Goal: Task Accomplishment & Management: Manage account settings

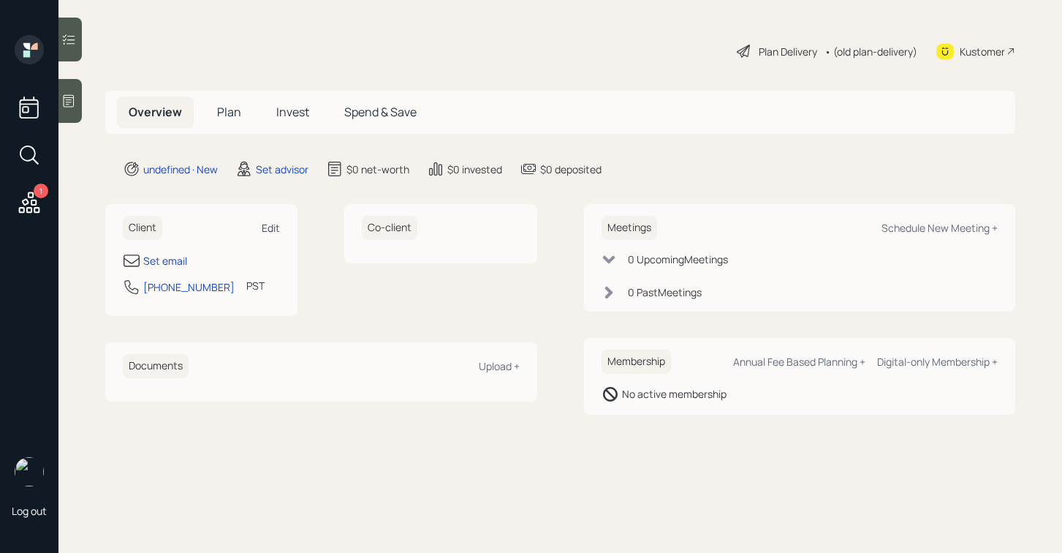
click at [271, 230] on div "Edit" at bounding box center [271, 228] width 18 height 14
select select "America/Los_Angeles"
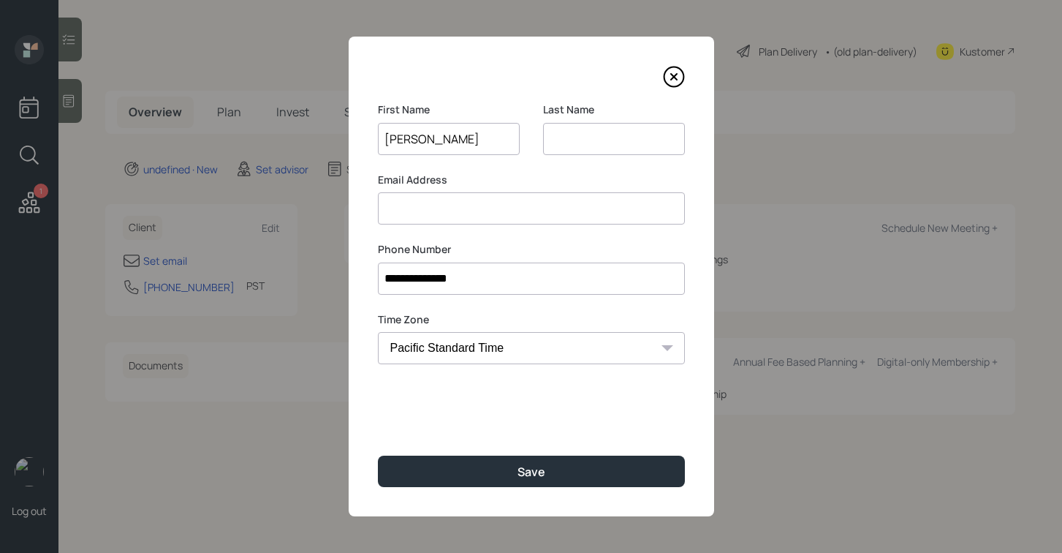
type input "Elesia"
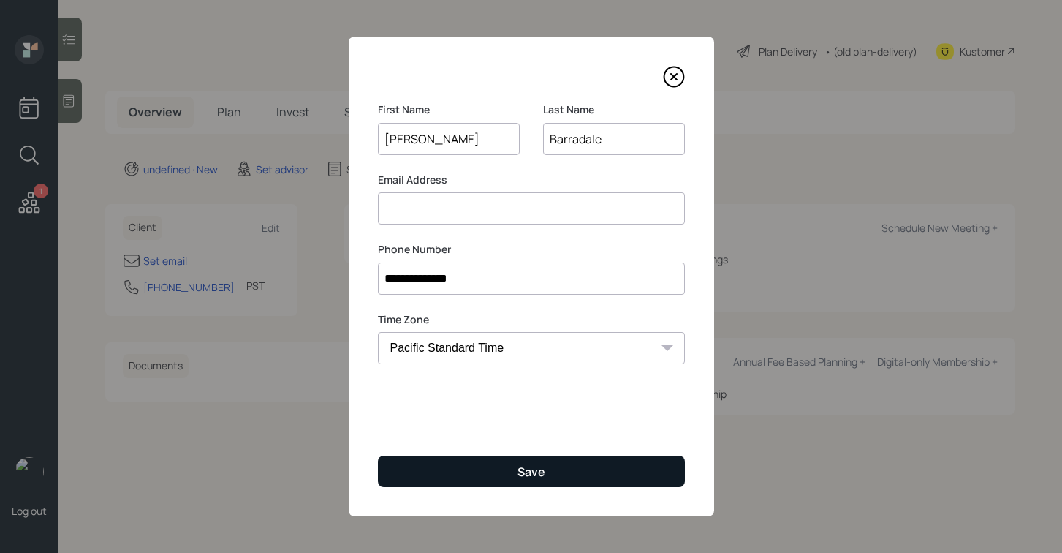
type input "Barradale"
click at [545, 459] on button "Save" at bounding box center [531, 470] width 307 height 31
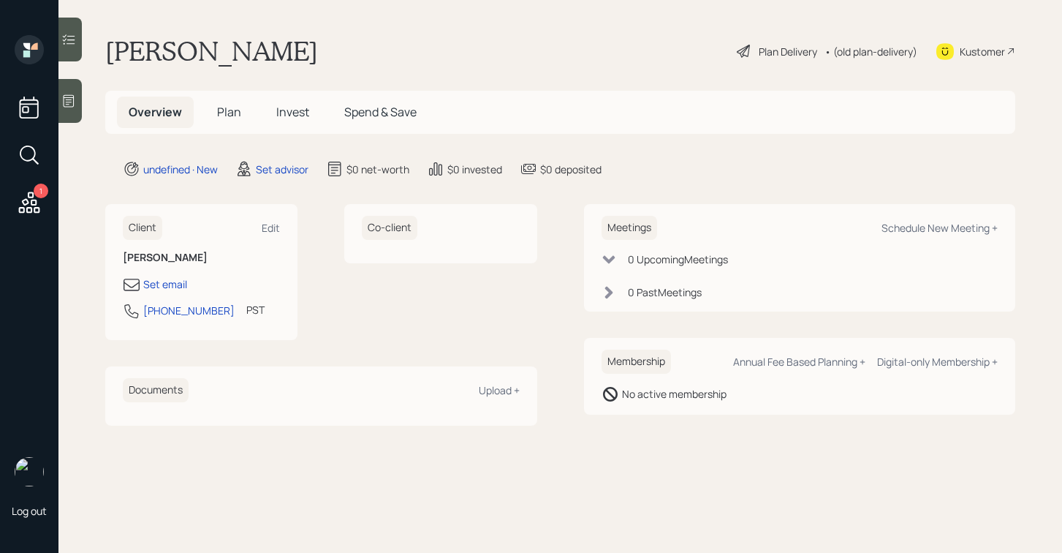
click at [301, 226] on div "Client Edit Elesia Barradale Set email 253-324-6130 PST Currently 12:05 PM Co-c…" at bounding box center [321, 272] width 432 height 136
click at [276, 233] on div "Edit" at bounding box center [271, 228] width 18 height 14
select select "America/Los_Angeles"
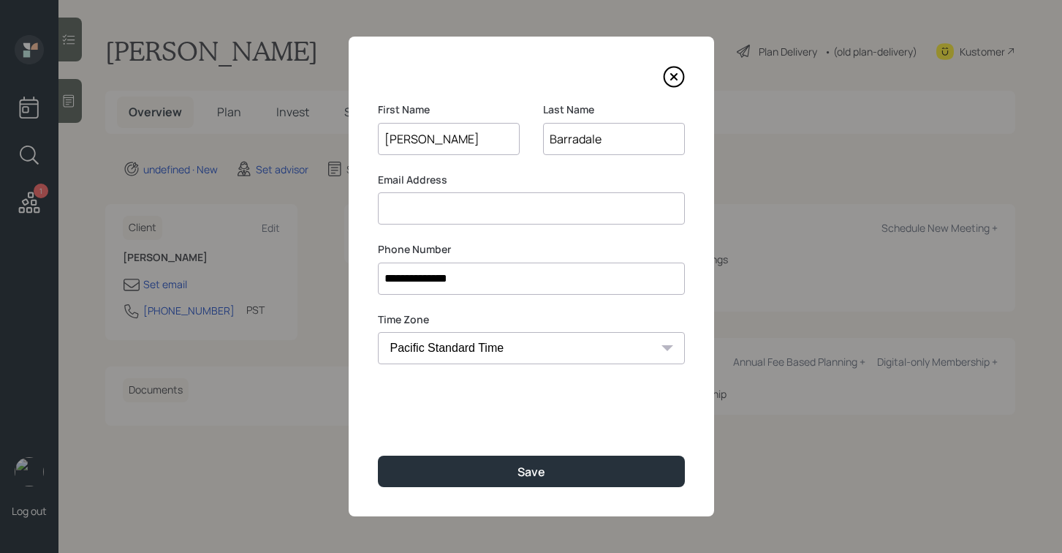
click at [430, 212] on input at bounding box center [531, 208] width 307 height 32
type input "barradalee@gmail.com"
click at [438, 143] on input "Elesia" at bounding box center [449, 139] width 142 height 32
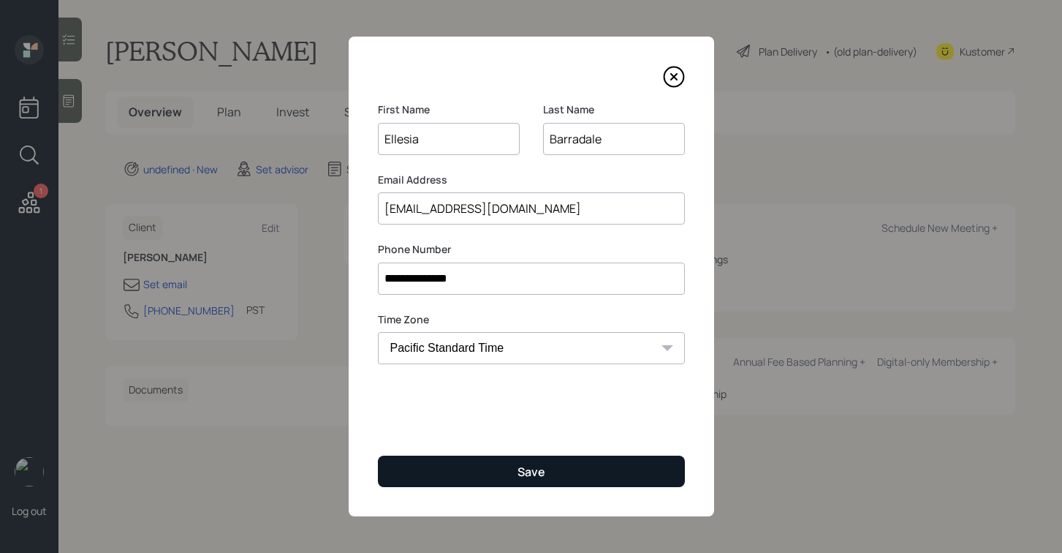
type input "Ellesia"
click at [437, 458] on button "Save" at bounding box center [531, 470] width 307 height 31
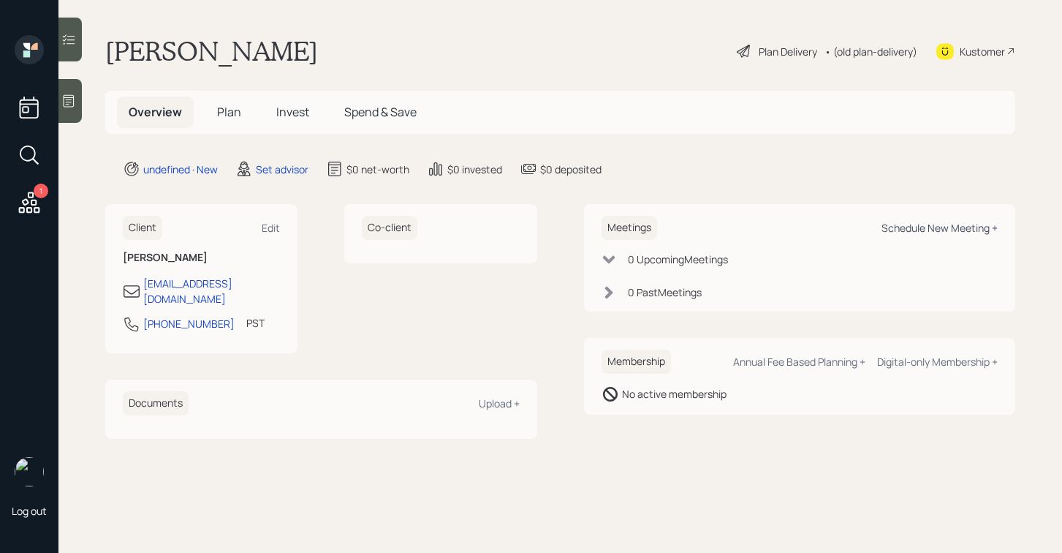
click at [923, 233] on div "Schedule New Meeting +" at bounding box center [940, 228] width 116 height 14
select select "round-robin"
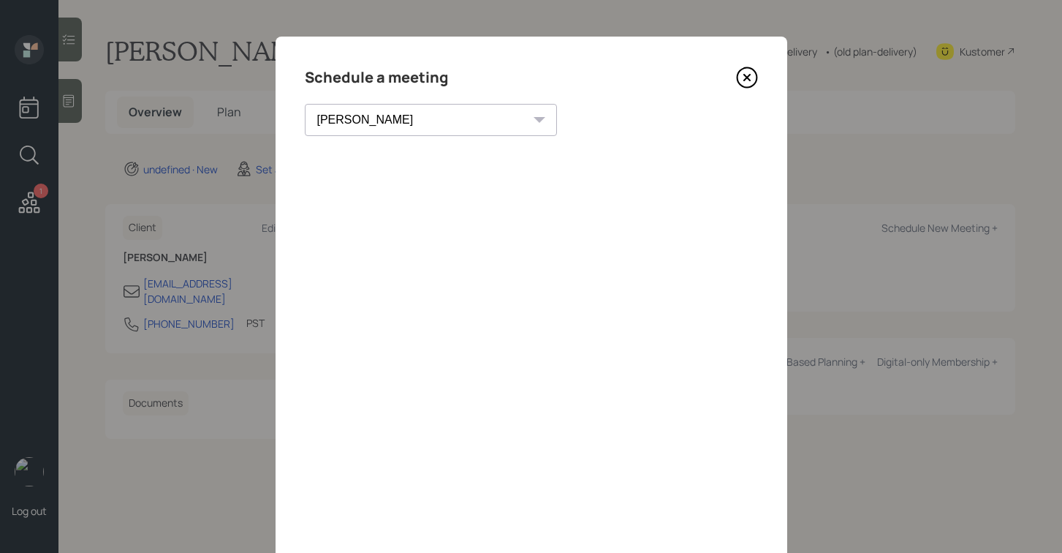
click at [755, 78] on icon at bounding box center [747, 78] width 22 height 22
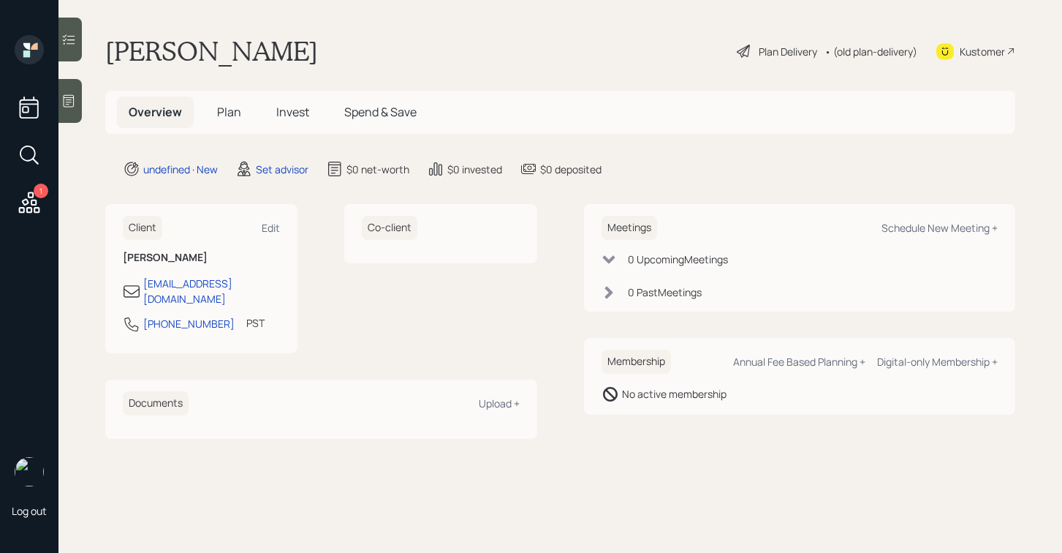
click at [62, 110] on div at bounding box center [69, 101] width 23 height 44
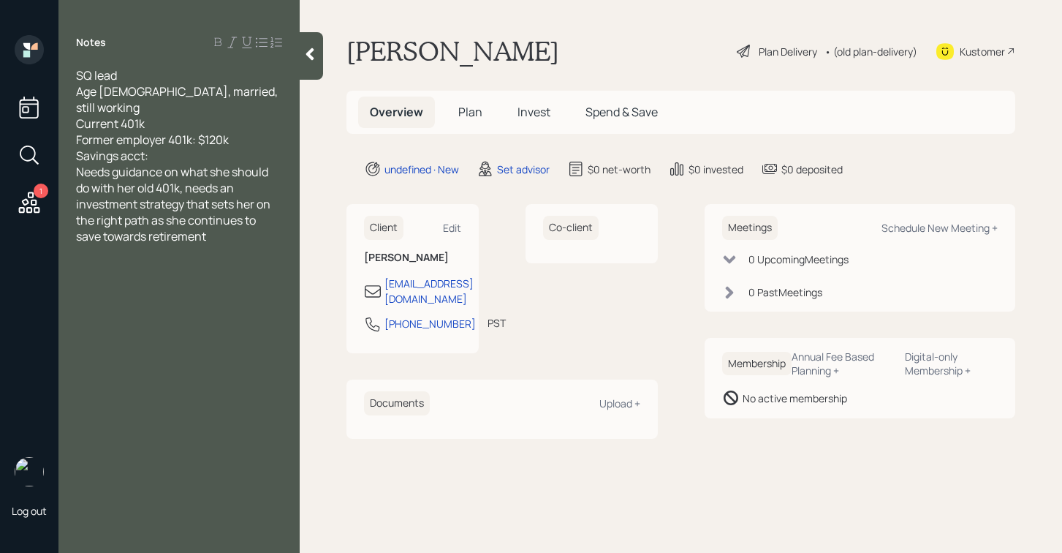
click at [211, 148] on div "Savings acct:" at bounding box center [179, 156] width 206 height 16
click at [302, 62] on div at bounding box center [311, 56] width 23 height 48
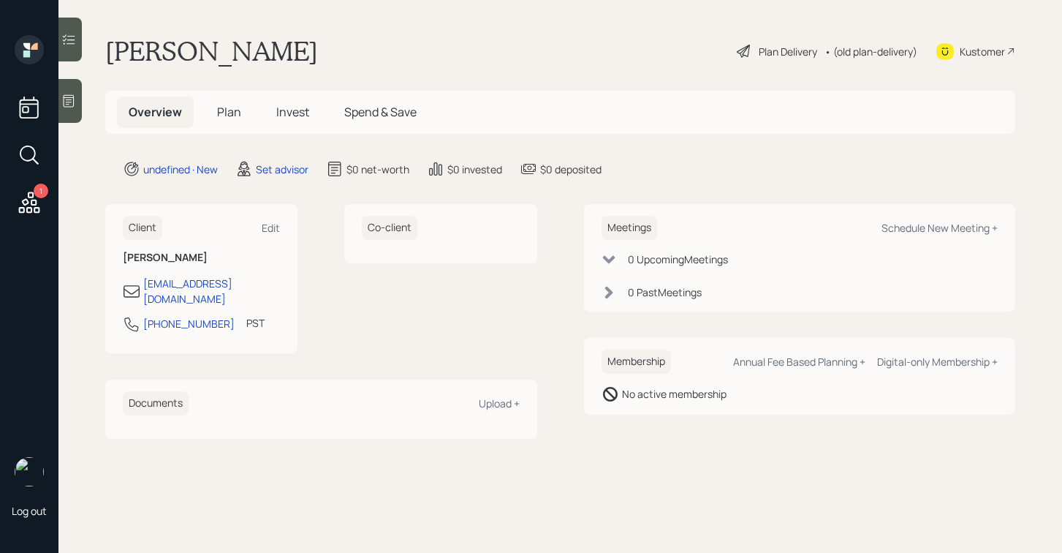
click at [74, 86] on div at bounding box center [69, 101] width 23 height 44
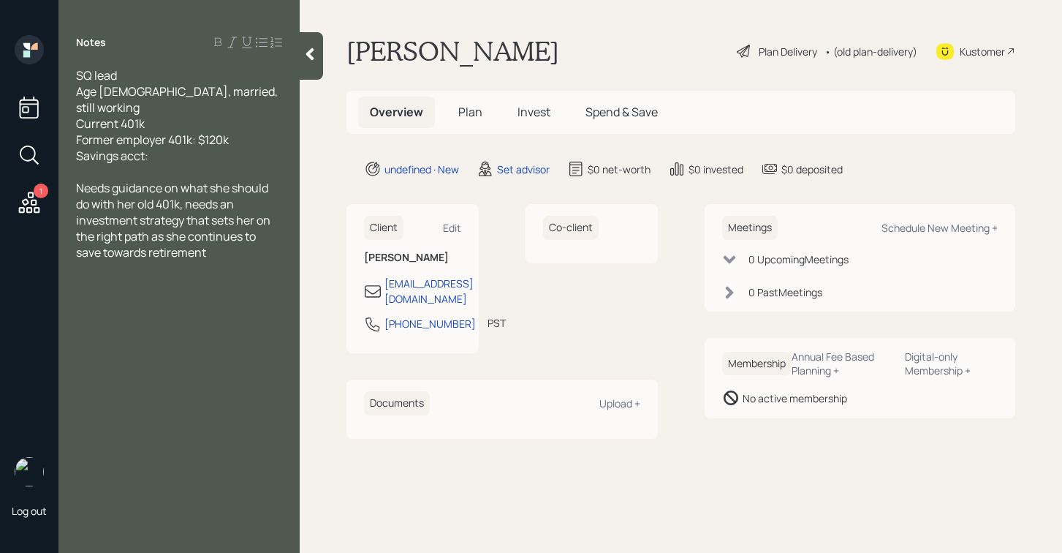
click at [305, 55] on icon at bounding box center [310, 54] width 15 height 15
